Goal: Go to known website: Go to known website

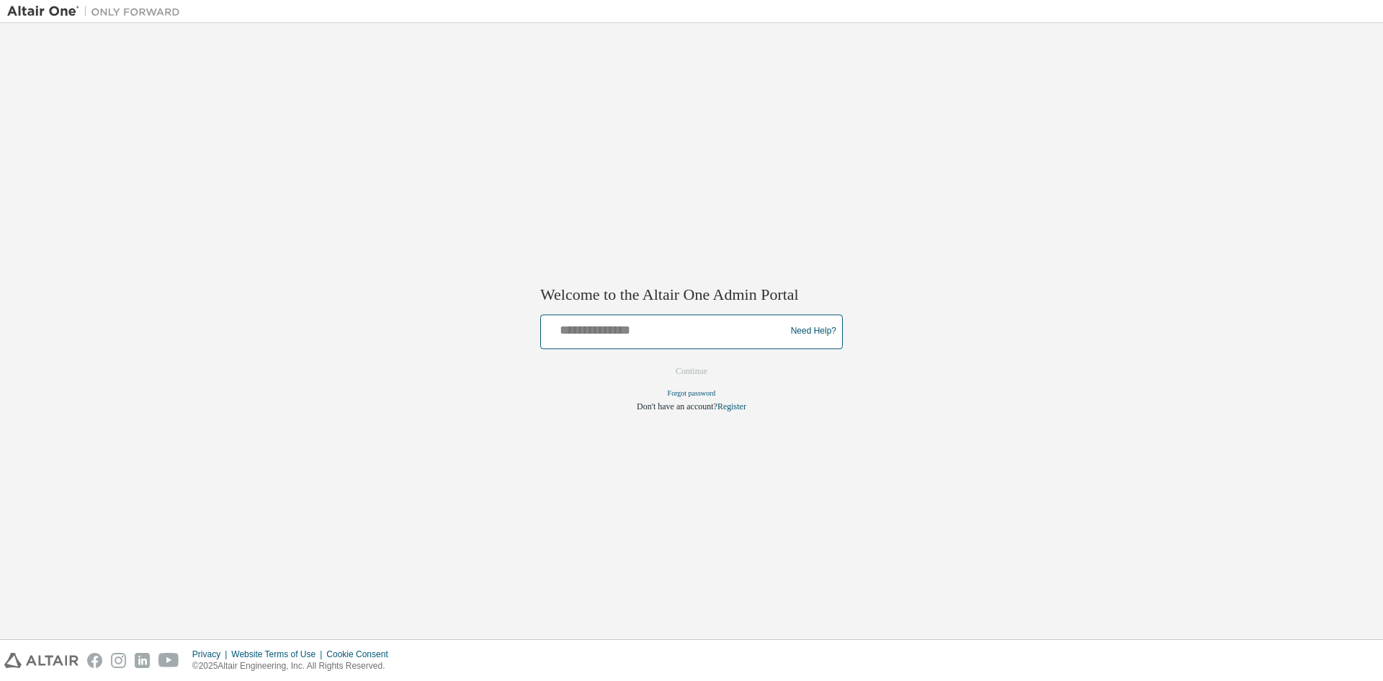
click at [650, 337] on input "text" at bounding box center [665, 328] width 237 height 21
type input "*"
type input "**********"
click at [681, 377] on button "Continue" at bounding box center [691, 371] width 62 height 22
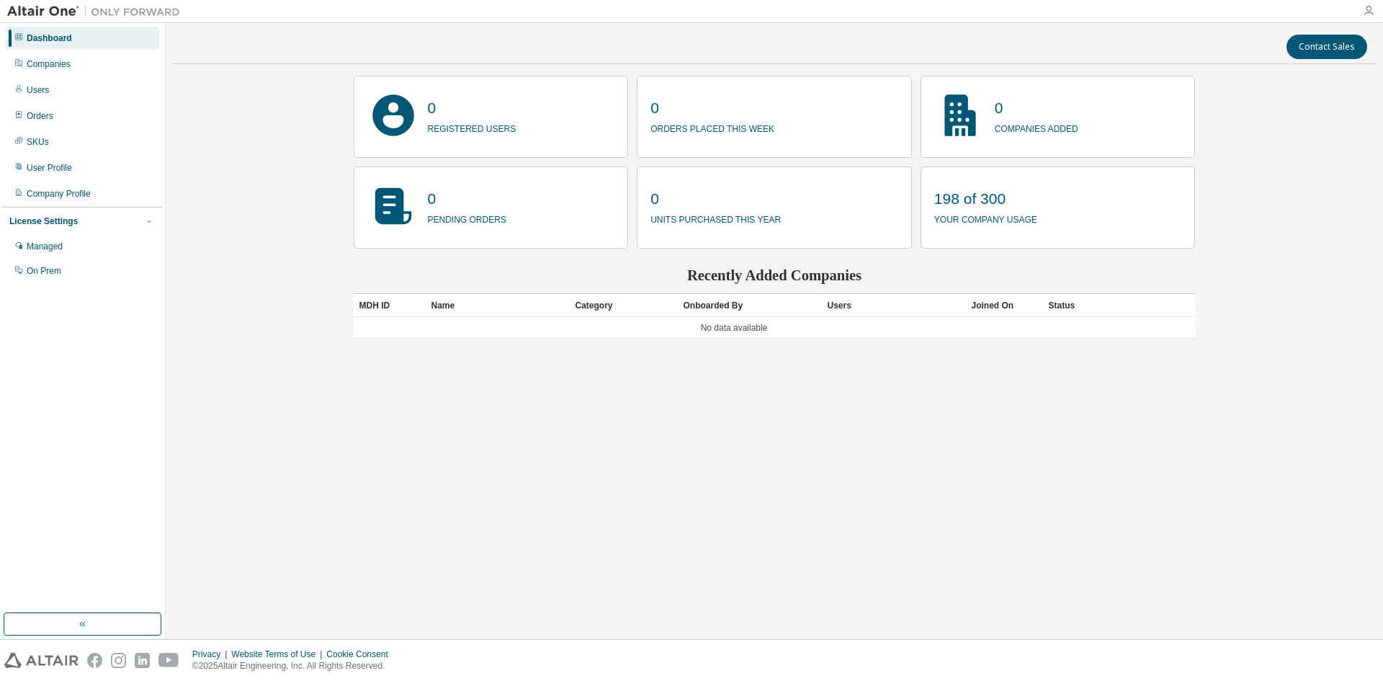
click at [1366, 14] on icon "button" at bounding box center [1369, 11] width 12 height 12
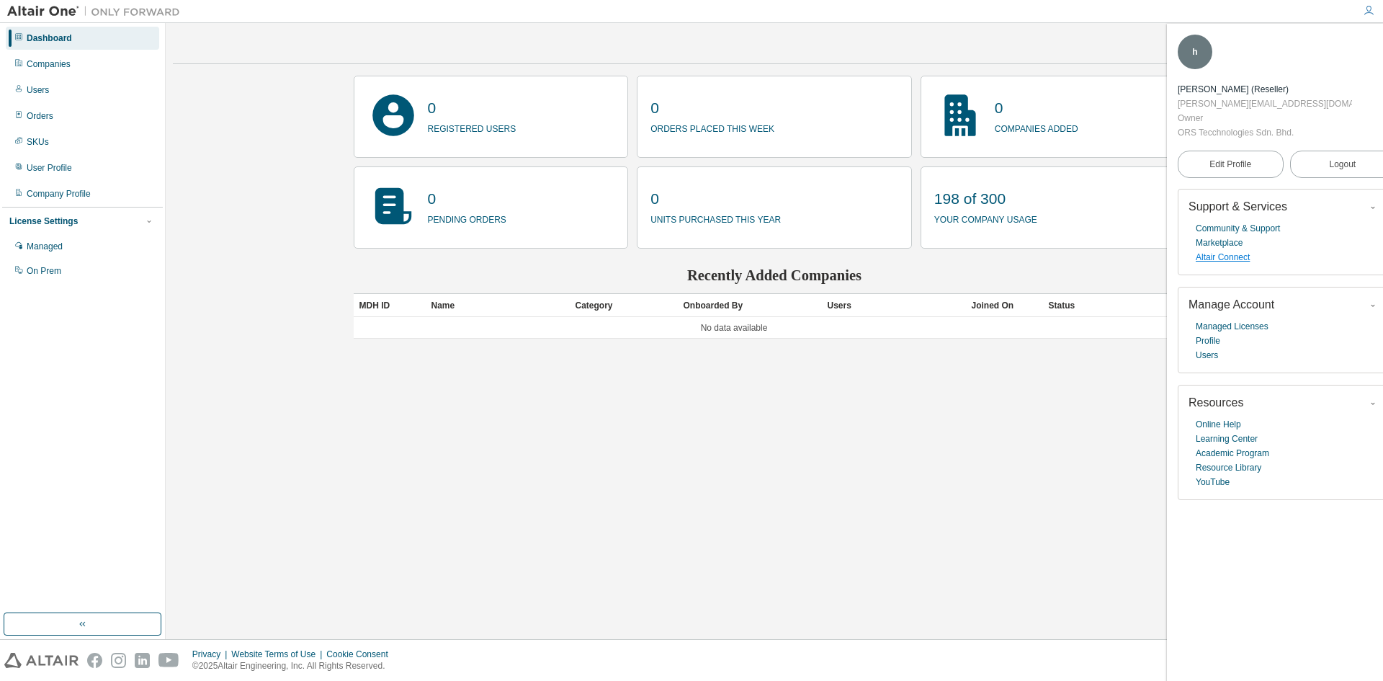
click at [1215, 250] on link "Altair Connect" at bounding box center [1223, 257] width 54 height 14
